Goal: Use online tool/utility: Use online tool/utility

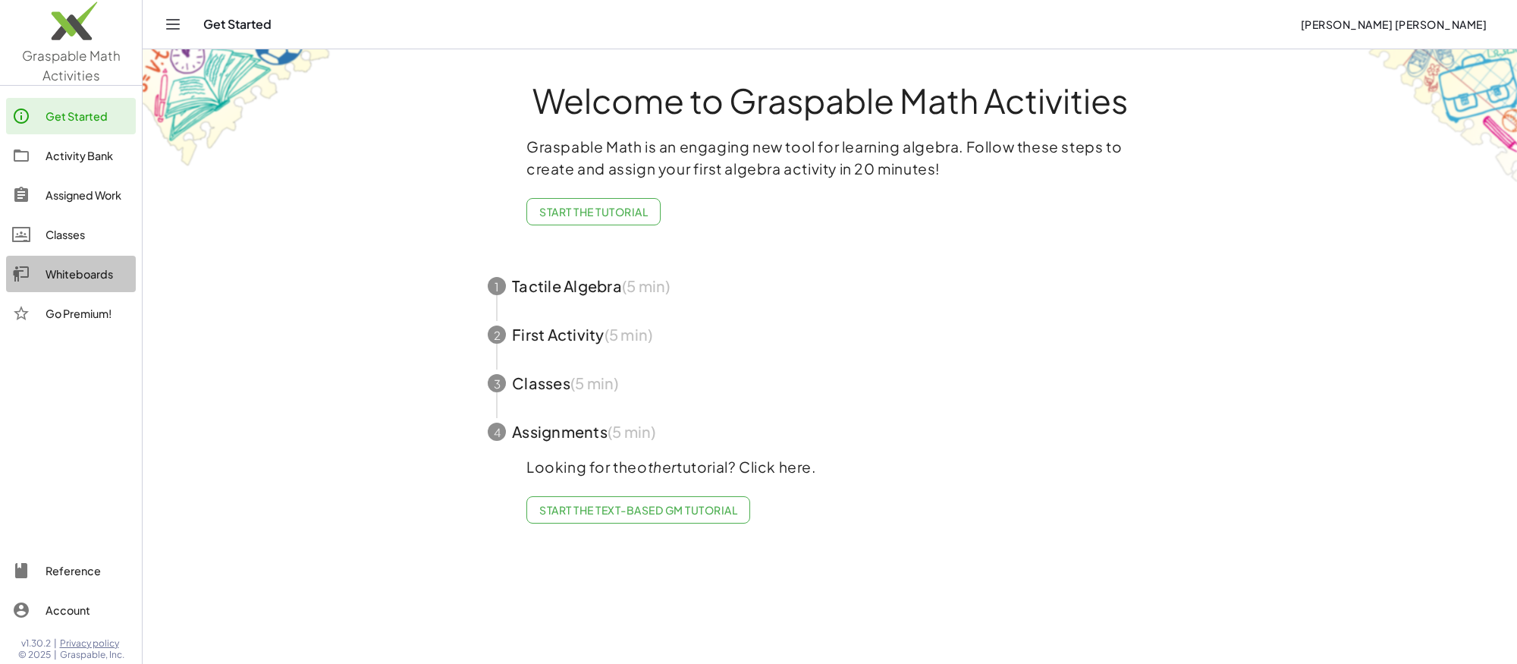
click at [84, 278] on div "Whiteboards" at bounding box center [88, 274] width 84 height 18
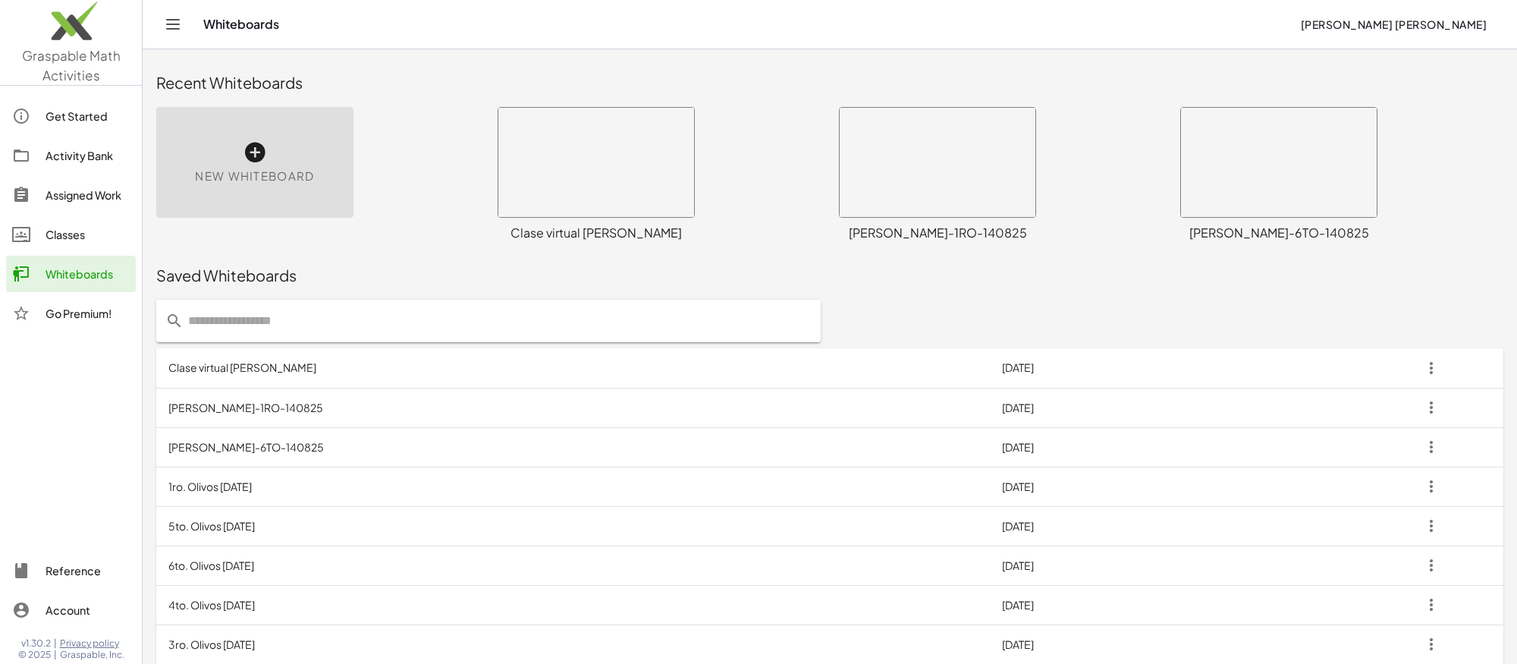
click at [217, 181] on span "New Whiteboard" at bounding box center [254, 176] width 119 height 17
click at [253, 140] on icon at bounding box center [250, 152] width 24 height 24
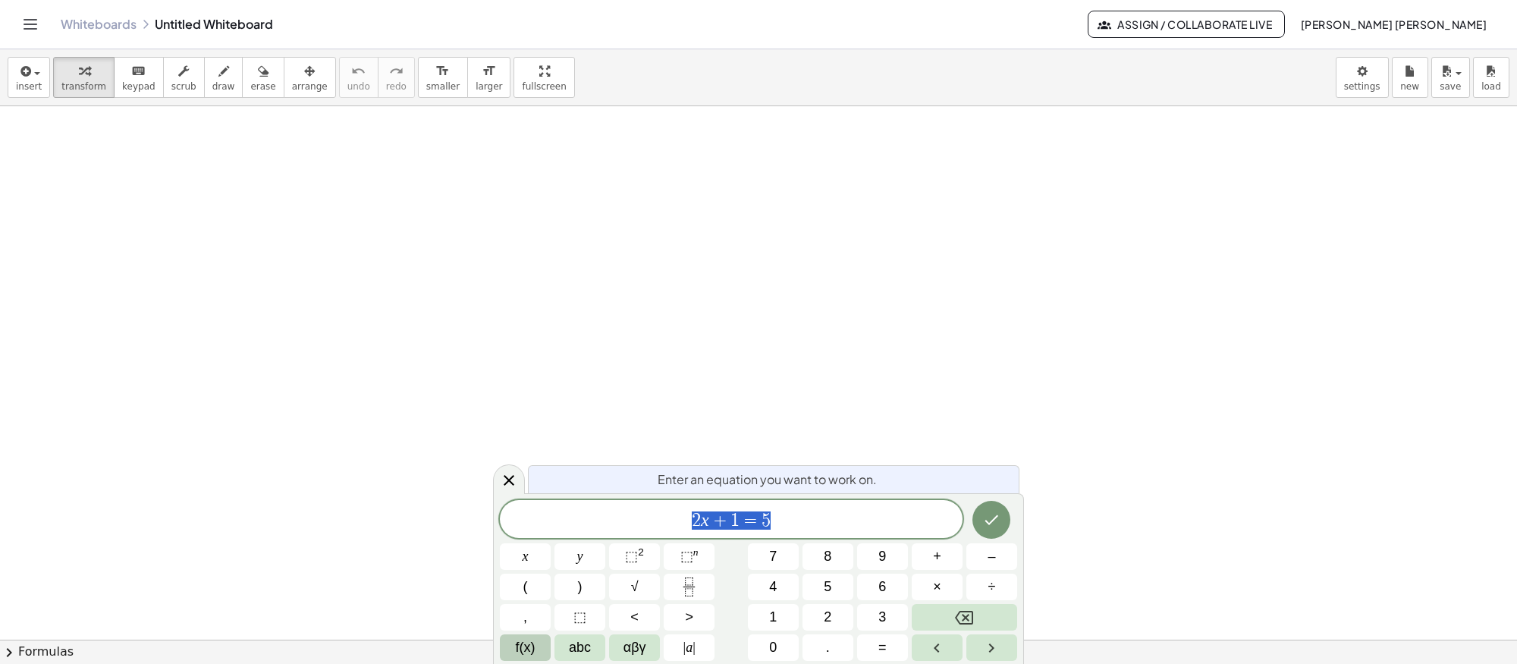
click at [535, 642] on span "f(x)" at bounding box center [526, 647] width 20 height 20
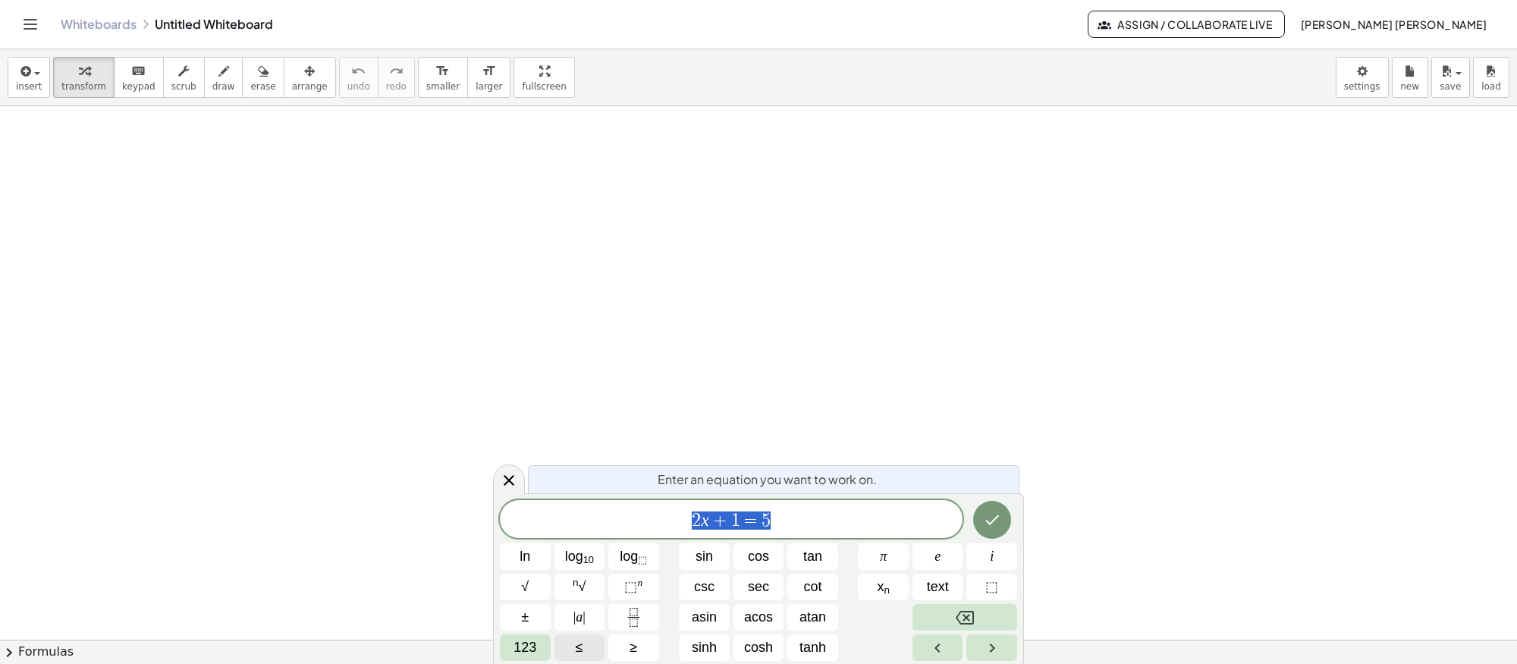
click at [567, 645] on button "≤" at bounding box center [579, 647] width 51 height 27
click at [535, 649] on span "123" at bounding box center [524, 647] width 23 height 20
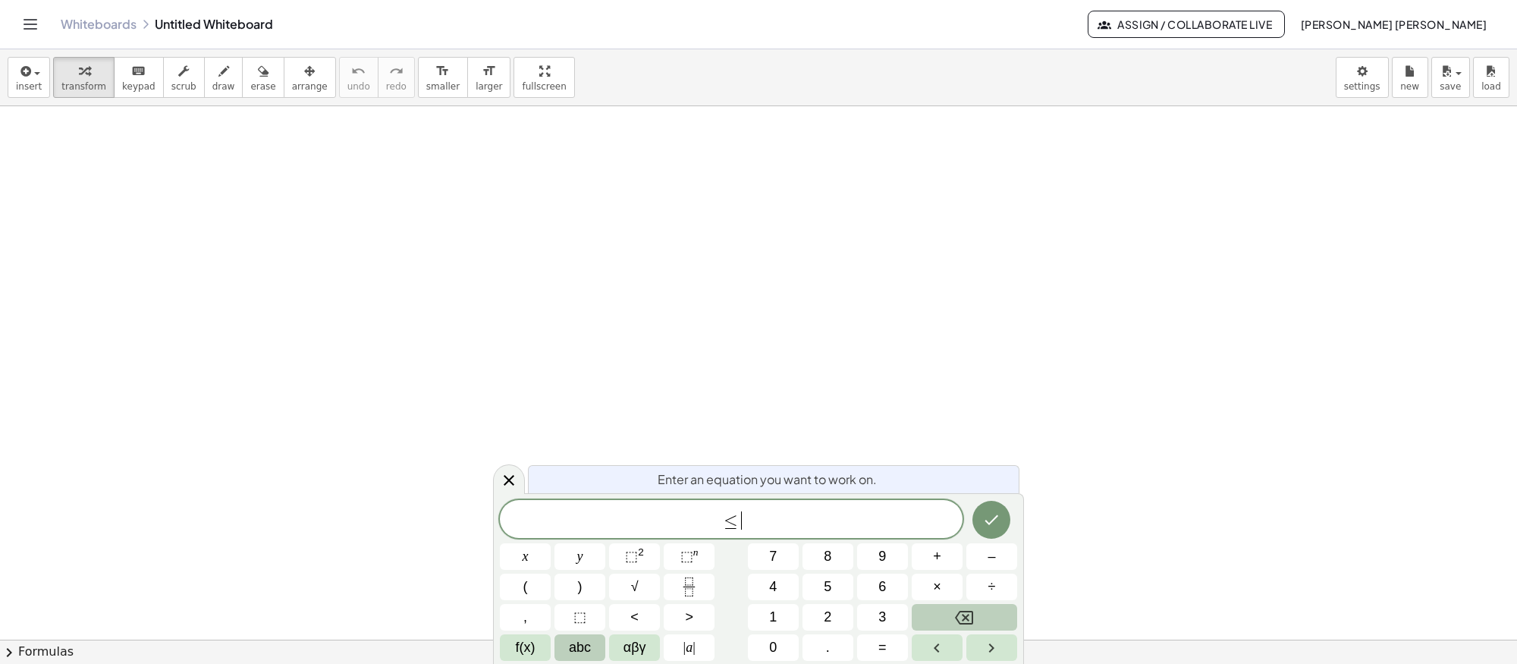
click at [573, 645] on span "abc" at bounding box center [580, 647] width 22 height 20
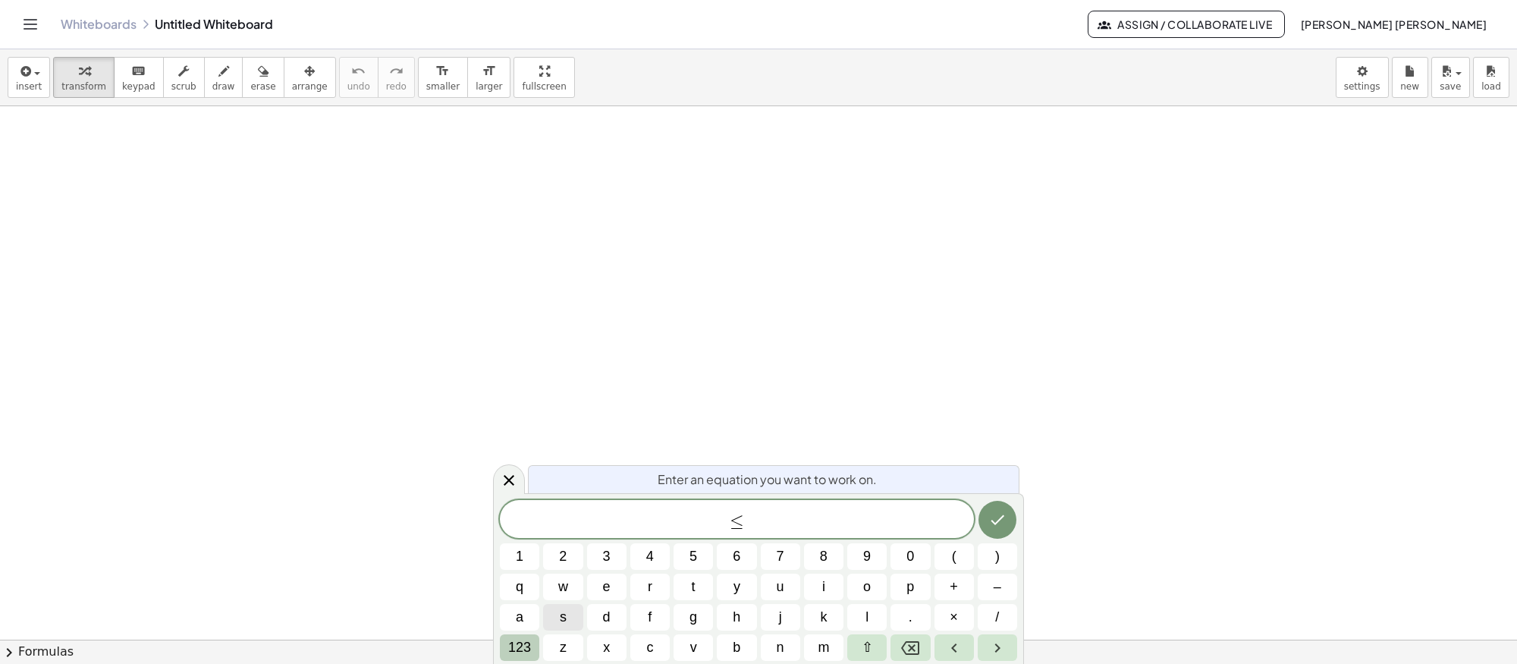
click at [516, 646] on span "123" at bounding box center [519, 647] width 23 height 20
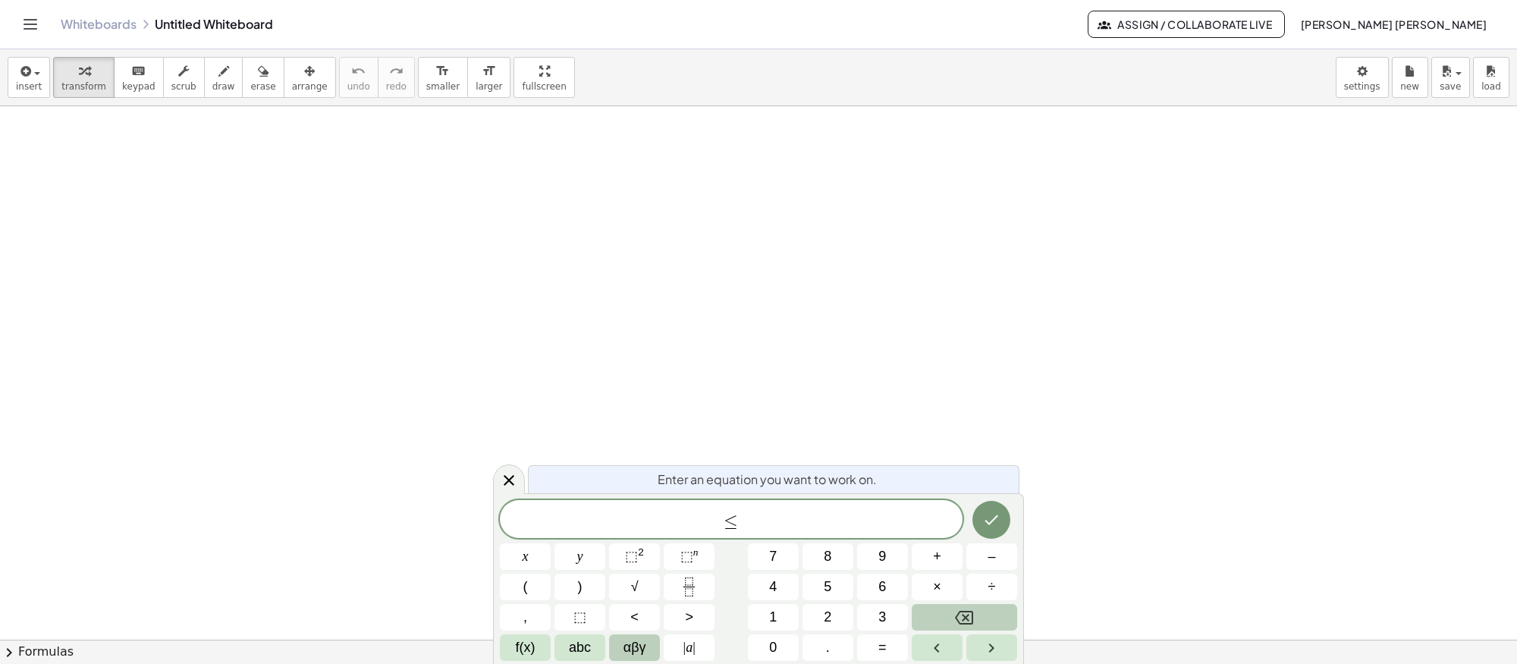
click at [628, 637] on span "αβγ" at bounding box center [634, 647] width 23 height 20
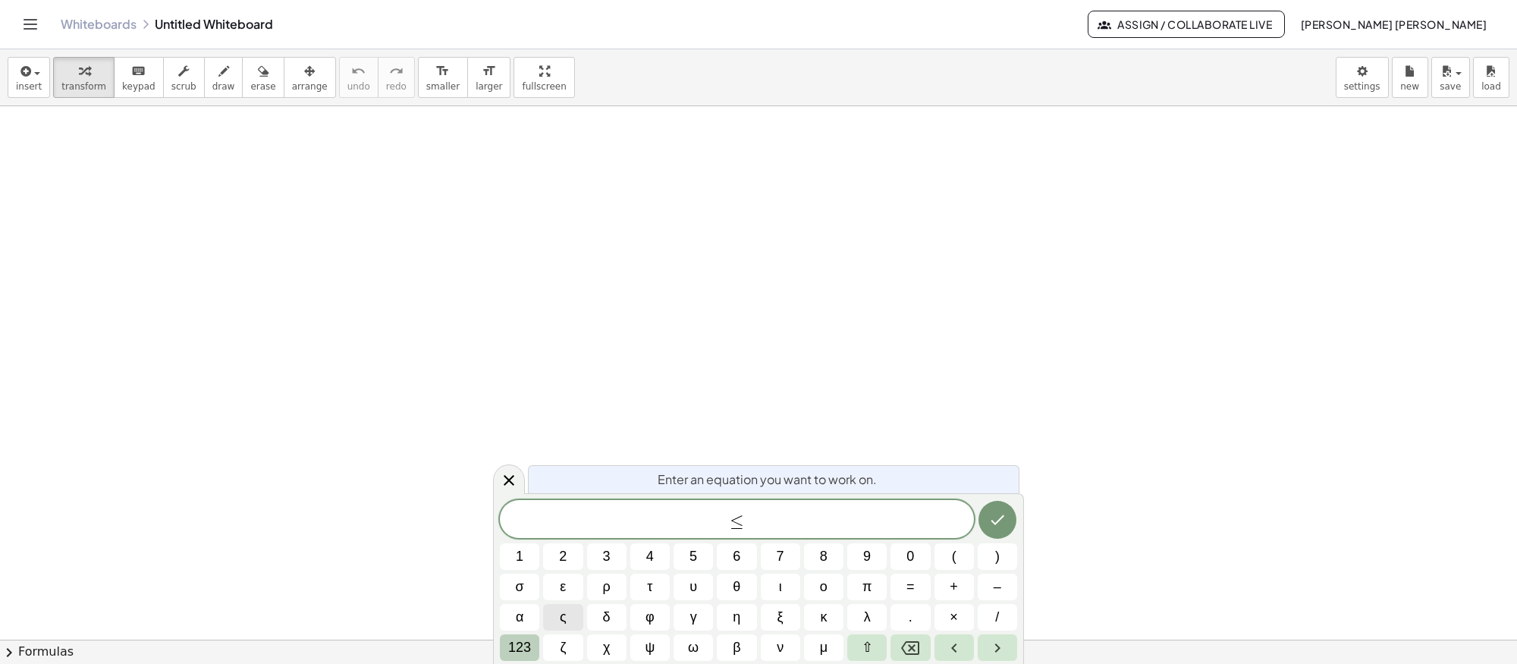
click at [528, 653] on span "123" at bounding box center [519, 647] width 23 height 20
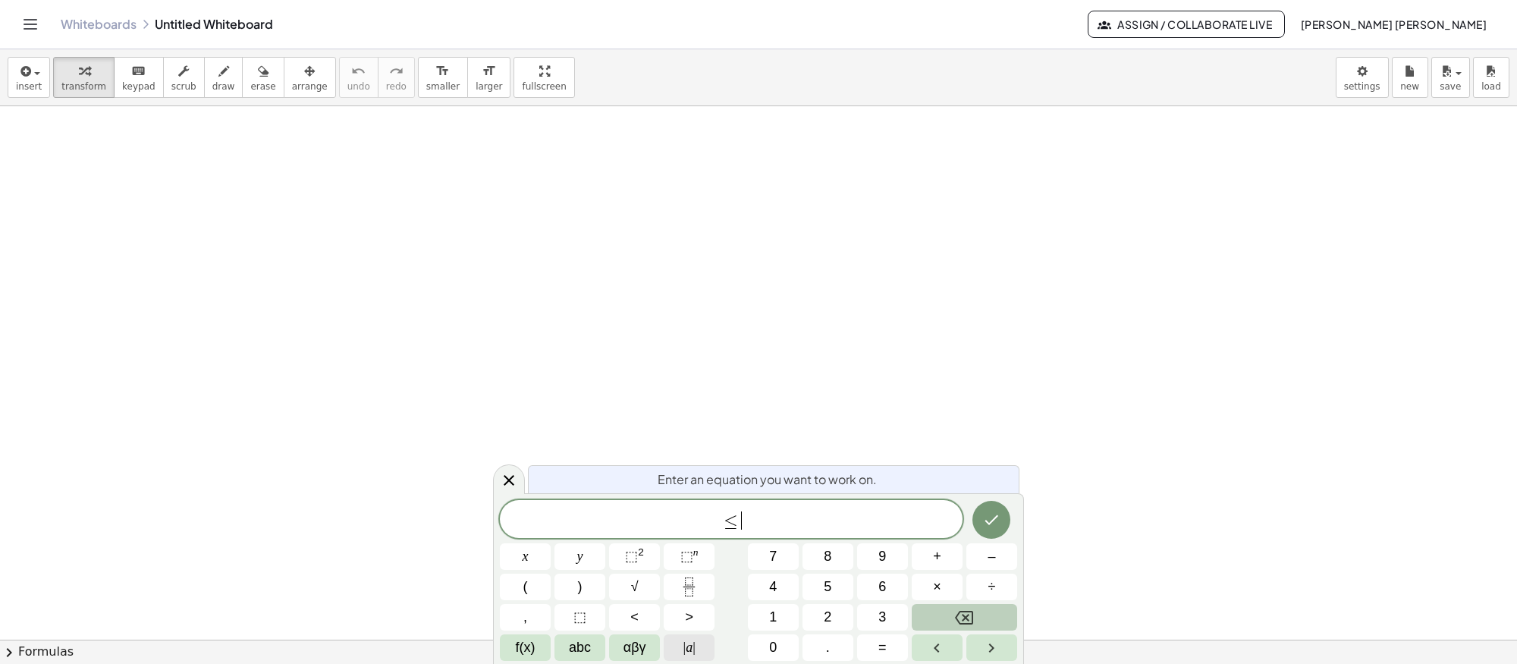
click at [684, 642] on span "|" at bounding box center [684, 646] width 3 height 15
click at [683, 646] on span "|" at bounding box center [684, 646] width 3 height 15
